Goal: Task Accomplishment & Management: Manage account settings

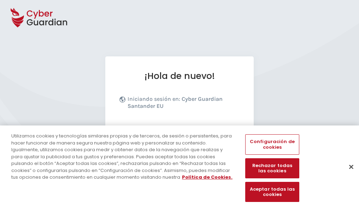
scroll to position [86, 0]
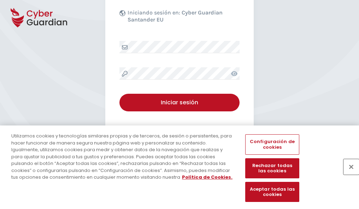
click at [347, 174] on button "Cerrar" at bounding box center [351, 167] width 16 height 16
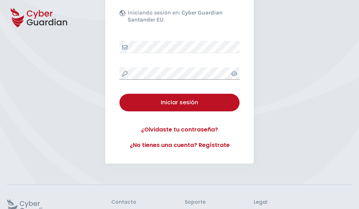
scroll to position [137, 0]
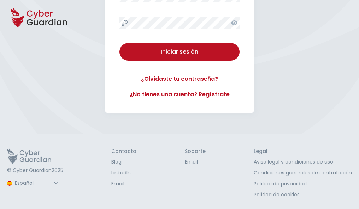
click at [119, 43] on button "Iniciar sesión" at bounding box center [179, 52] width 120 height 18
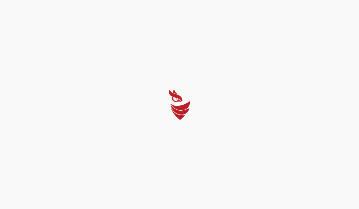
scroll to position [0, 0]
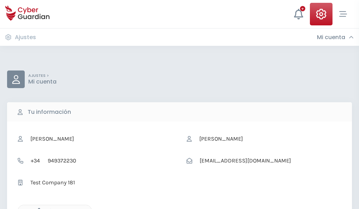
click at [37, 209] on icon "button" at bounding box center [37, 211] width 6 height 6
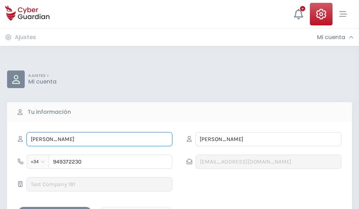
click at [99, 139] on input "ALBERTO" at bounding box center [99, 139] width 146 height 14
type input "A"
type input "Cebrián"
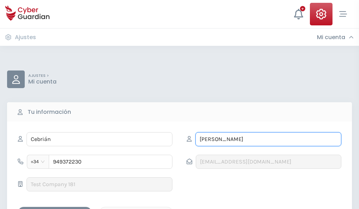
click at [268, 139] on input "BENAVIDES" at bounding box center [268, 139] width 146 height 14
type input "B"
type input "Galán"
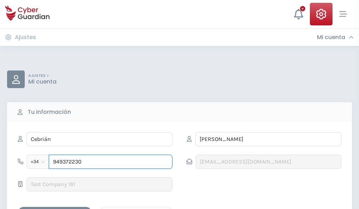
click at [110, 162] on input "949372230" at bounding box center [111, 162] width 124 height 14
type input "9"
type input "949828221"
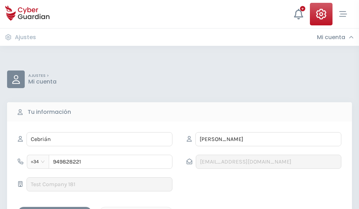
click at [55, 209] on div "Guardar cambios" at bounding box center [55, 213] width 64 height 9
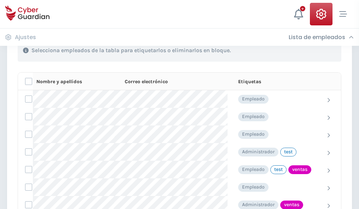
scroll to position [320, 0]
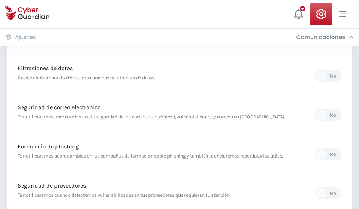
scroll to position [372, 0]
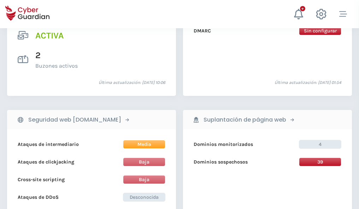
scroll to position [717, 0]
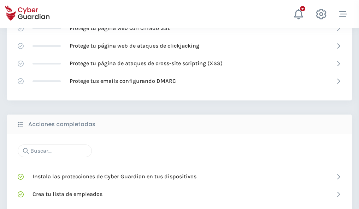
scroll to position [470, 0]
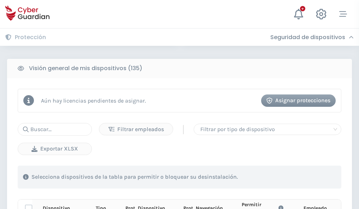
scroll to position [624, 0]
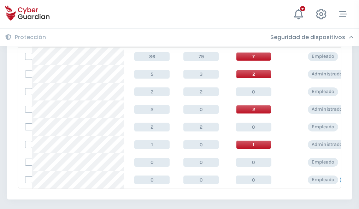
scroll to position [328, 0]
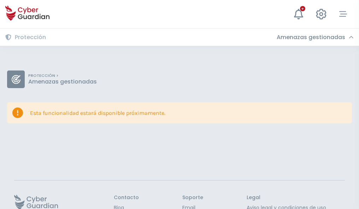
scroll to position [46, 0]
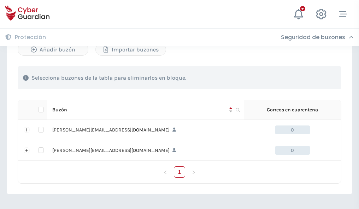
scroll to position [307, 0]
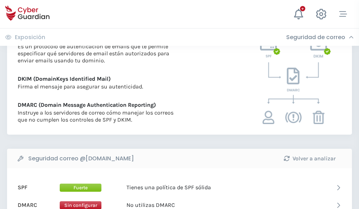
scroll to position [381, 0]
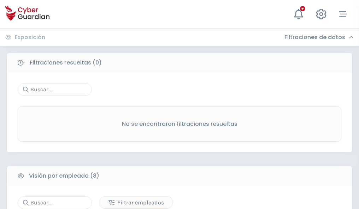
scroll to position [601, 0]
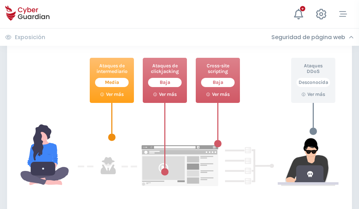
scroll to position [384, 0]
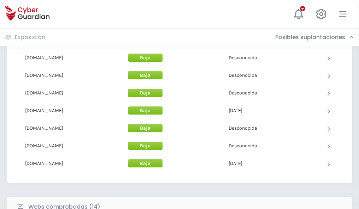
scroll to position [688, 0]
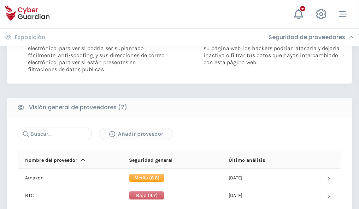
scroll to position [473, 0]
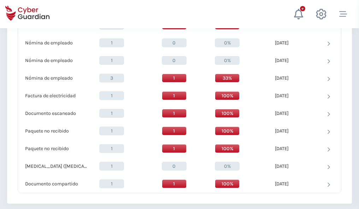
scroll to position [732, 0]
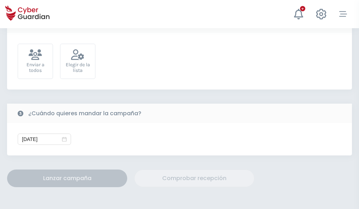
scroll to position [258, 0]
